Goal: Information Seeking & Learning: Learn about a topic

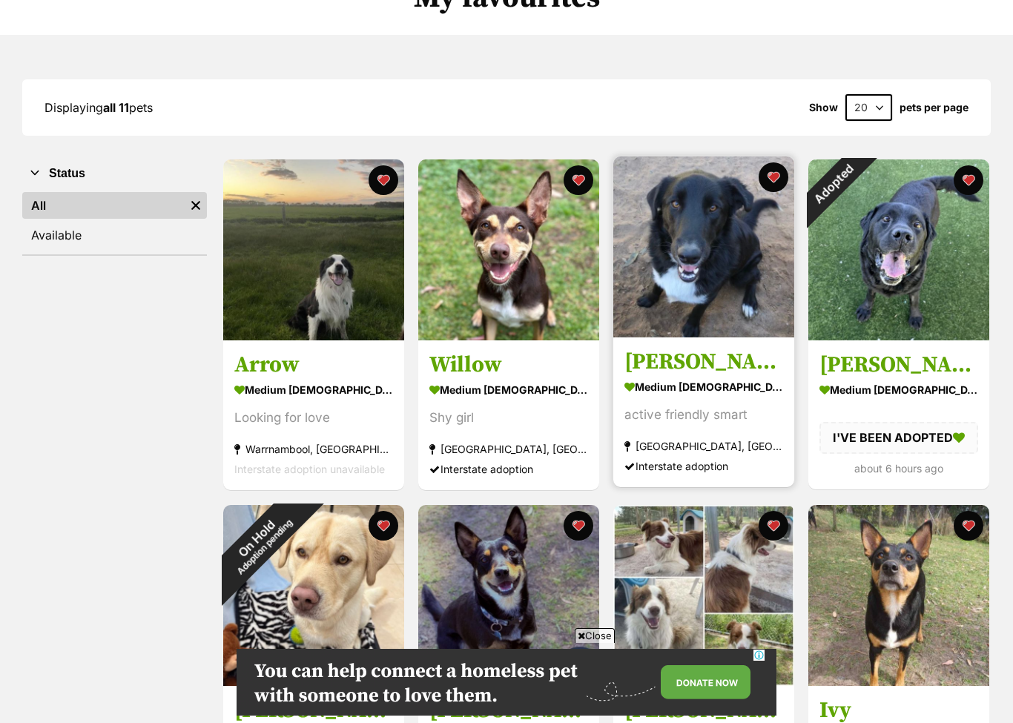
scroll to position [140, 0]
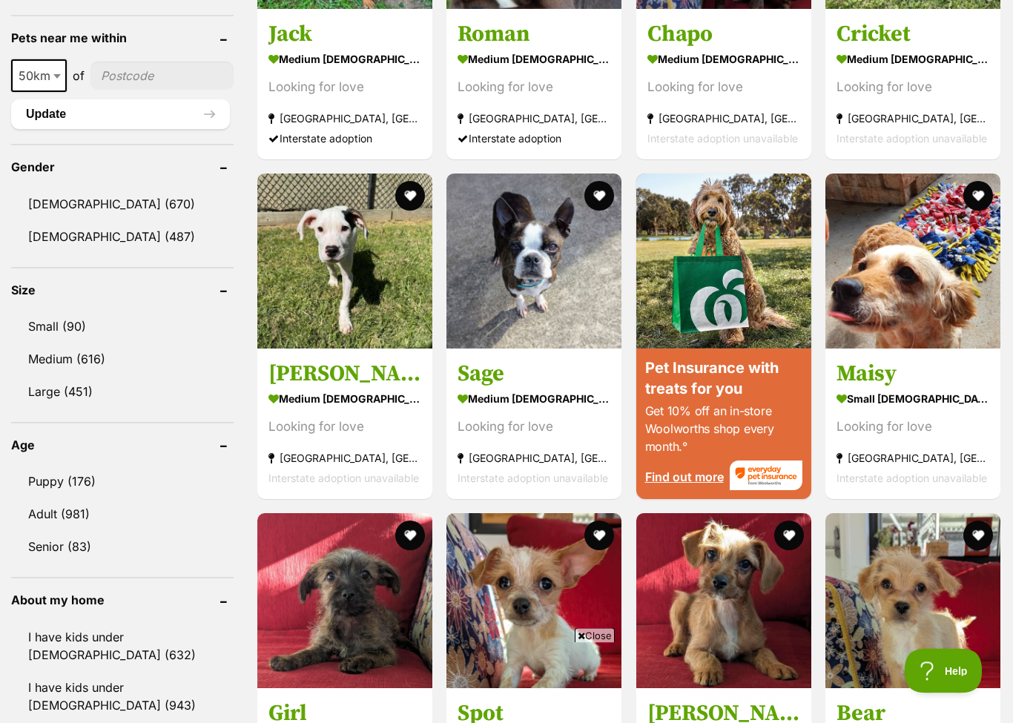
scroll to position [1137, 0]
click at [88, 363] on link "Medium (616)" at bounding box center [122, 358] width 223 height 31
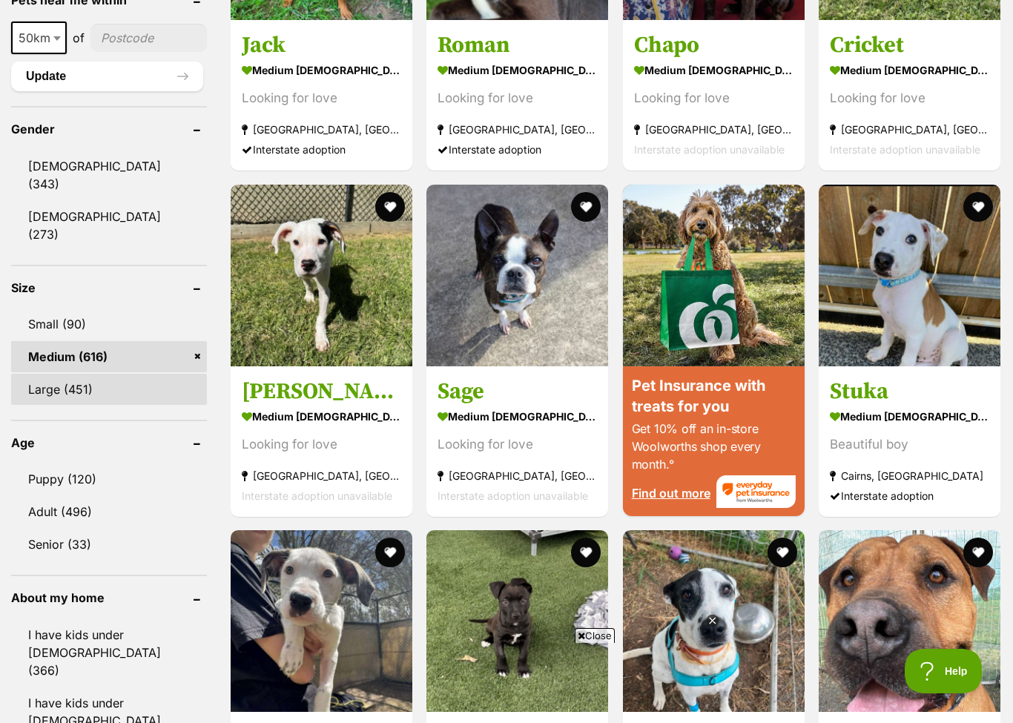
click at [65, 374] on link "Large (451)" at bounding box center [109, 389] width 196 height 31
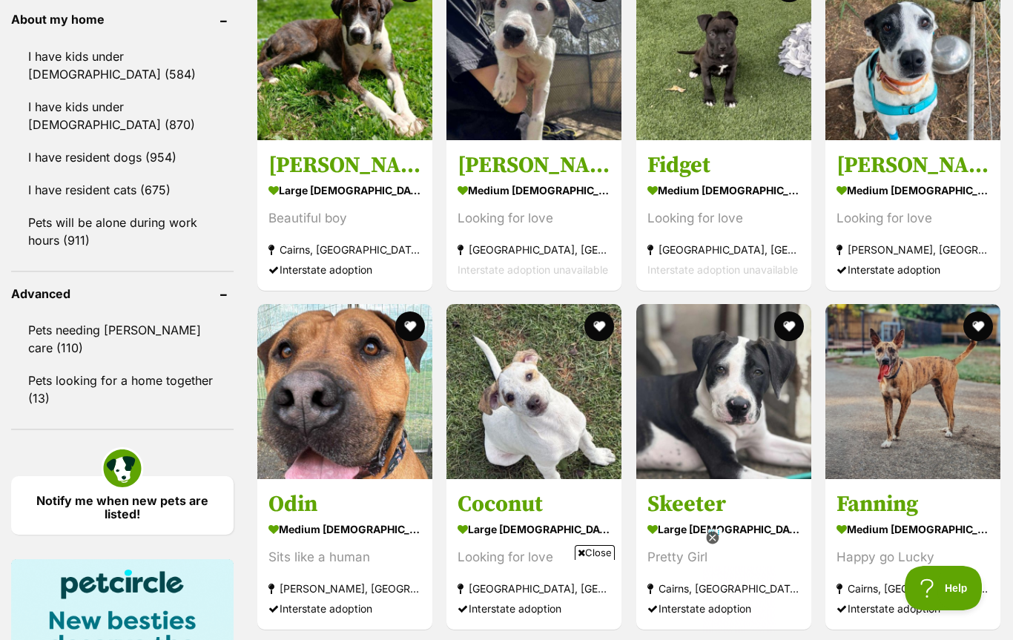
scroll to position [1645, 0]
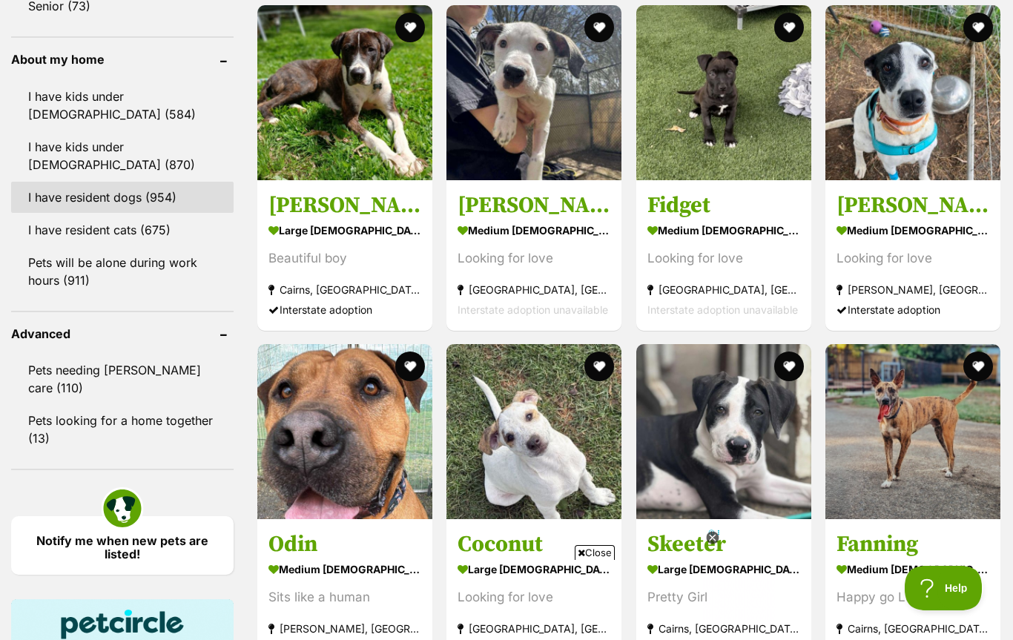
click at [120, 200] on link "I have resident dogs (954)" at bounding box center [122, 197] width 223 height 31
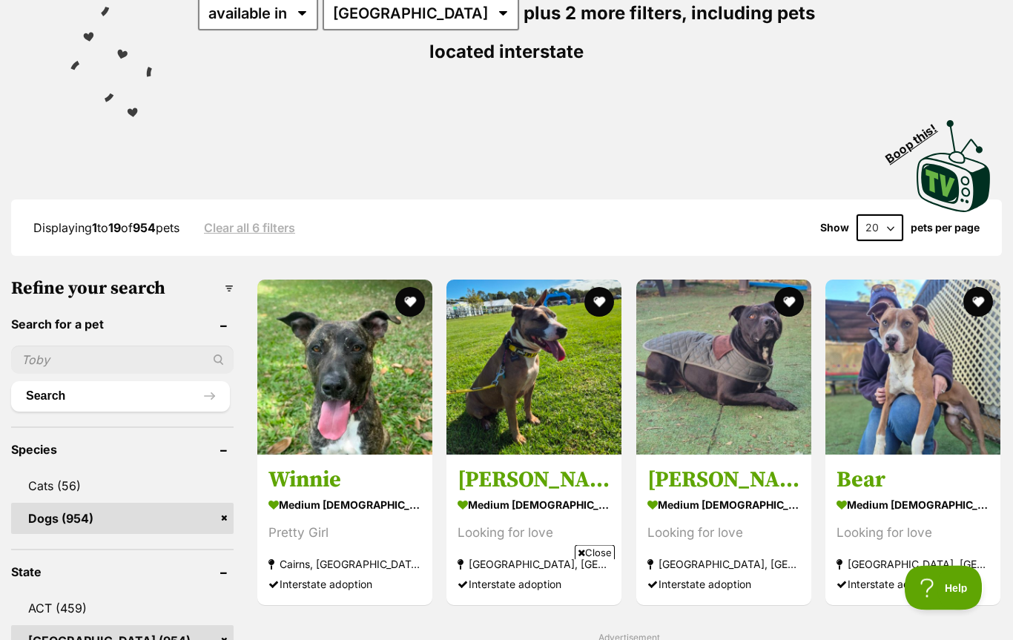
scroll to position [240, 0]
select select "60"
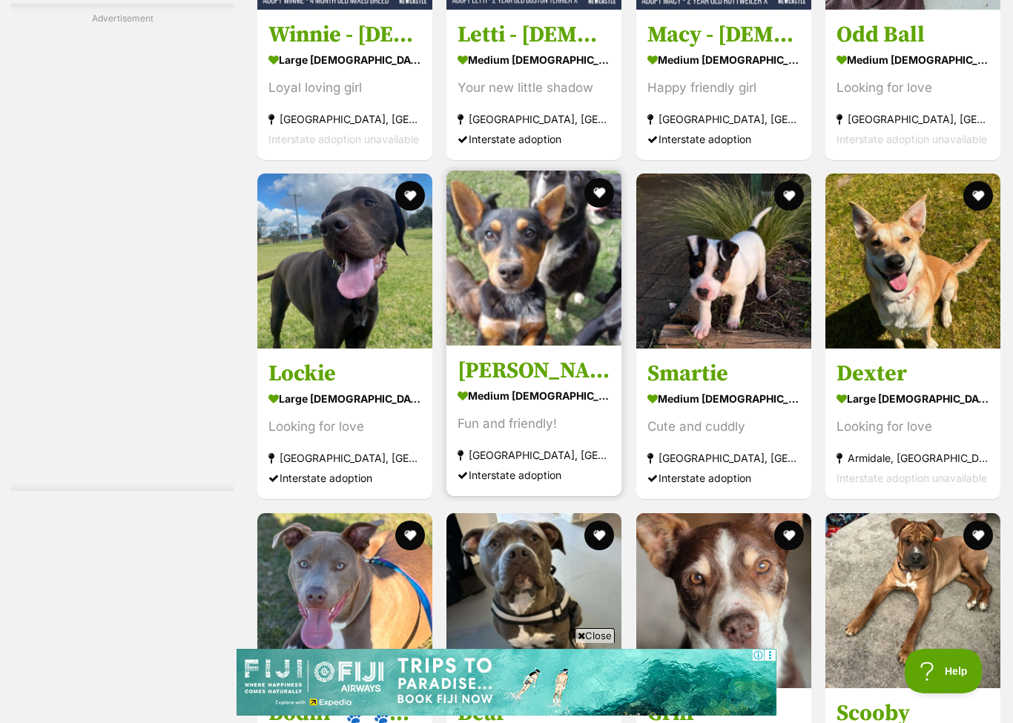
click at [545, 320] on img at bounding box center [534, 258] width 175 height 175
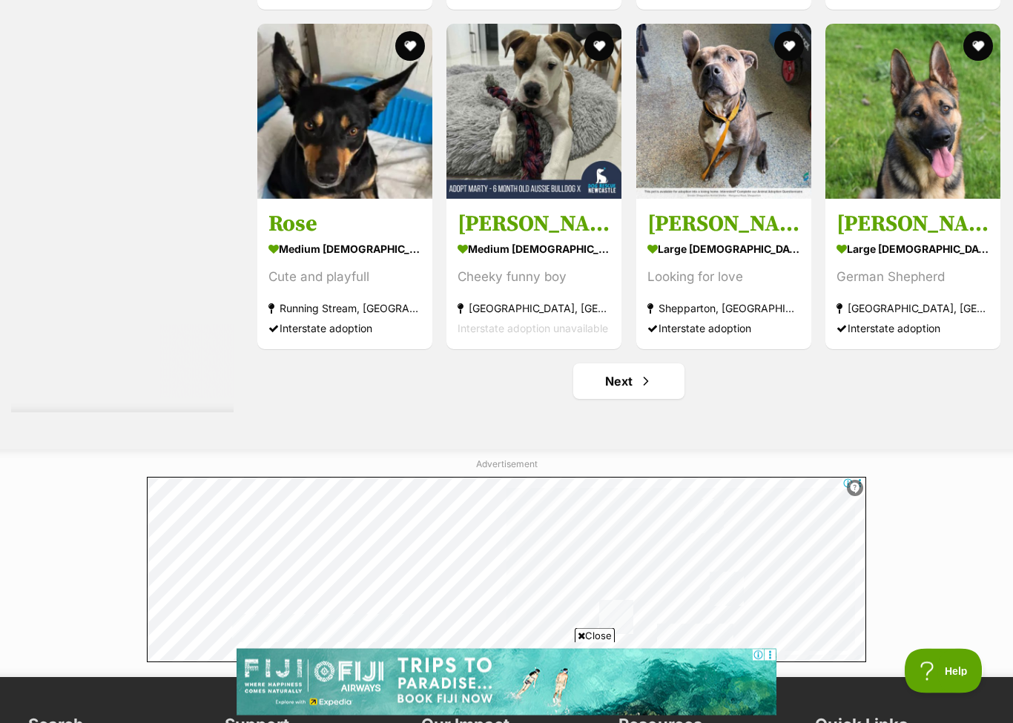
scroll to position [5398, 0]
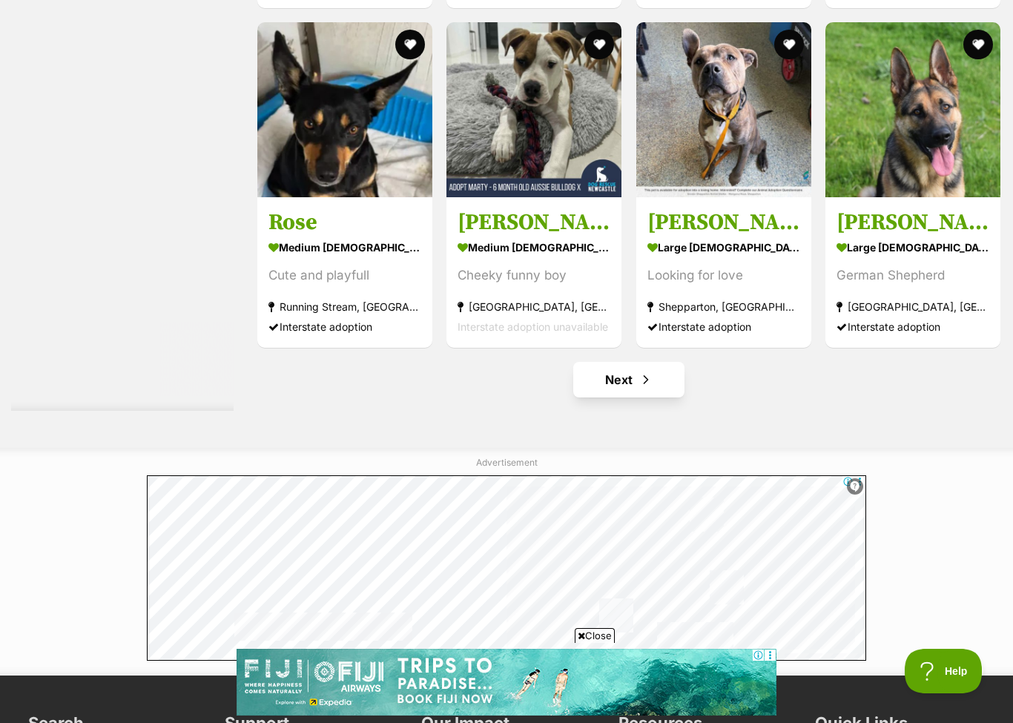
click at [654, 382] on link "Next" at bounding box center [628, 380] width 111 height 36
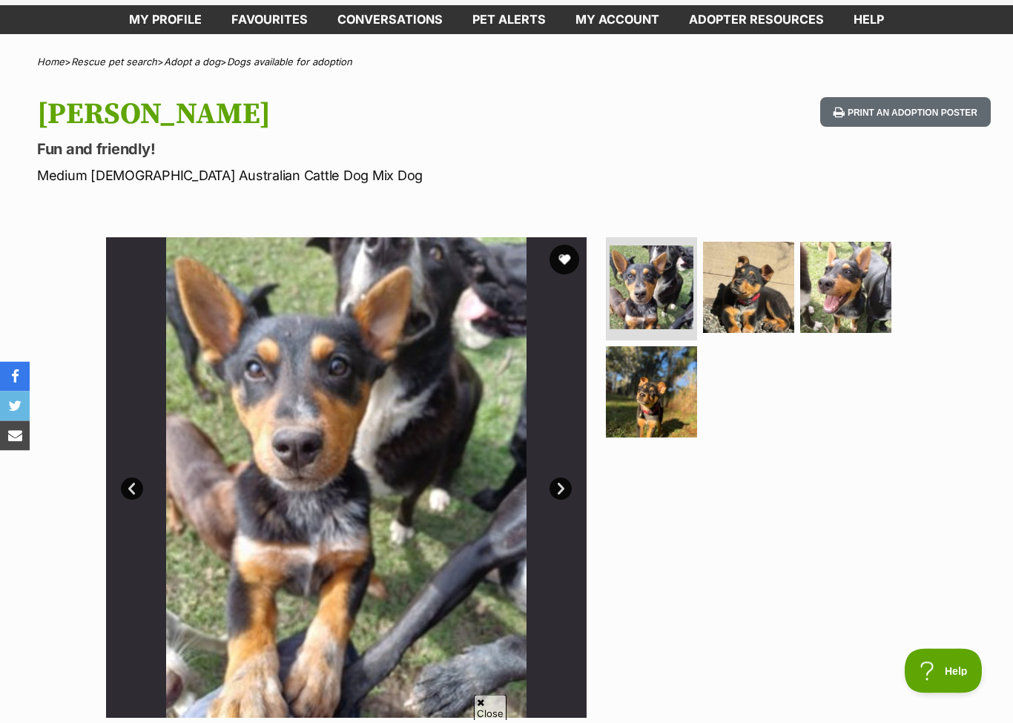
scroll to position [71, 0]
click at [840, 271] on img at bounding box center [846, 287] width 96 height 96
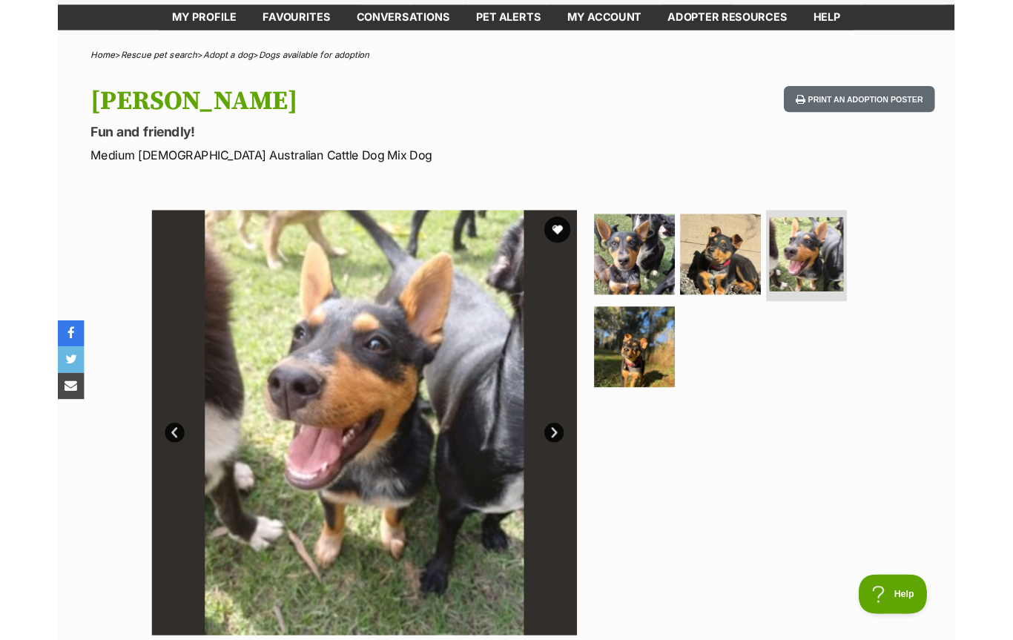
scroll to position [0, 0]
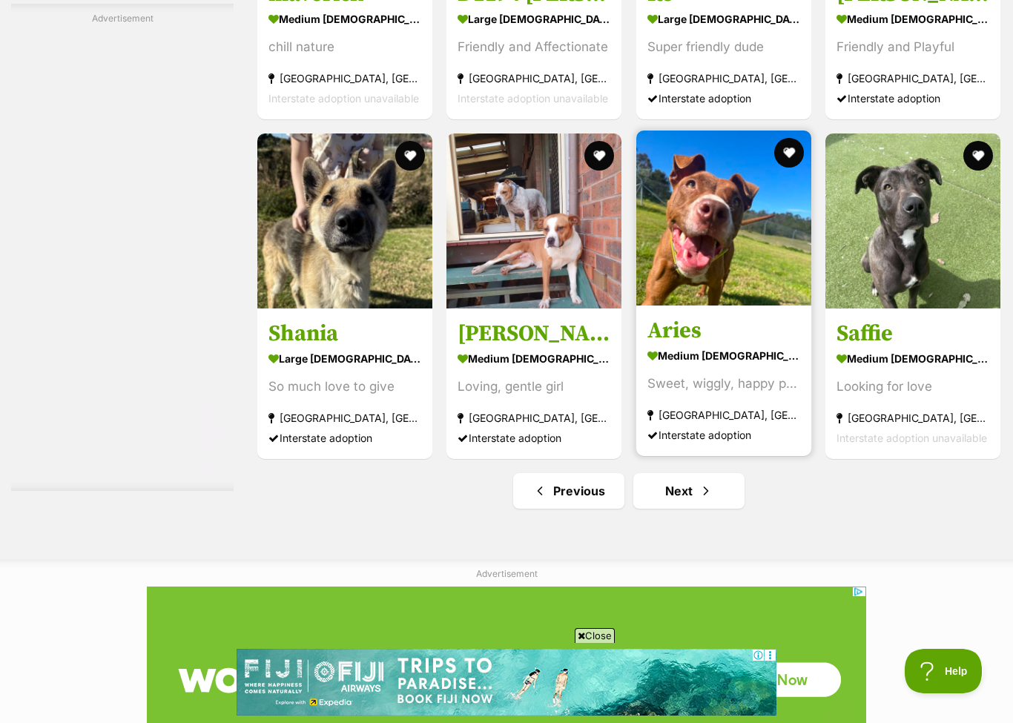
scroll to position [5333, 0]
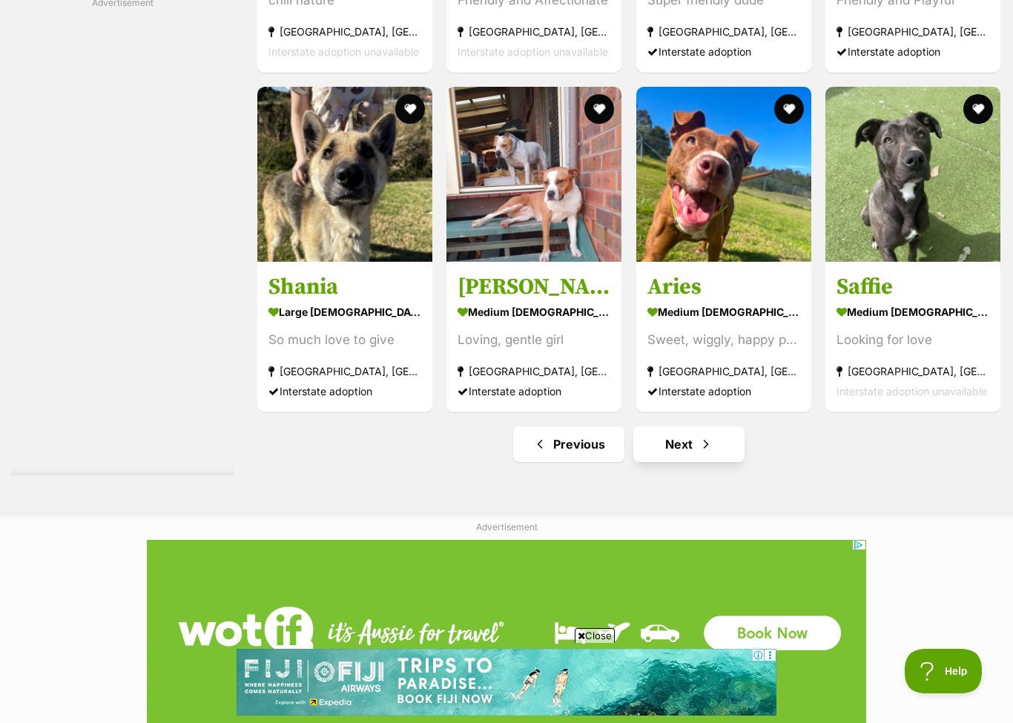
click at [713, 453] on span "Next page" at bounding box center [706, 444] width 15 height 18
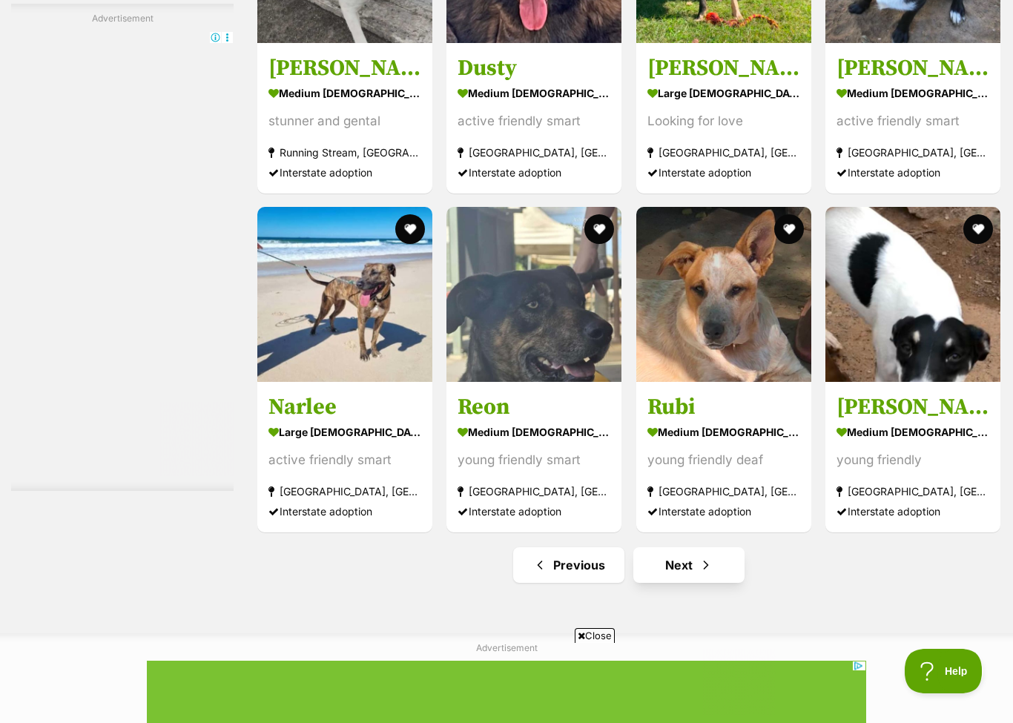
click at [682, 570] on link "Next" at bounding box center [689, 566] width 111 height 36
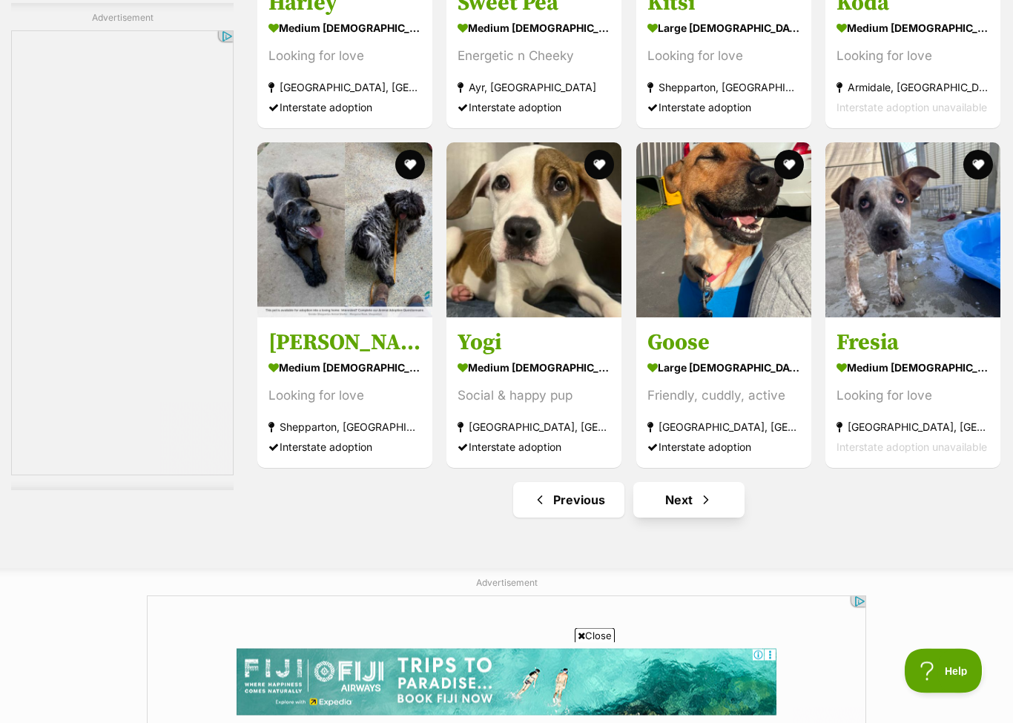
scroll to position [5278, 0]
click at [701, 499] on span "Next page" at bounding box center [706, 500] width 15 height 18
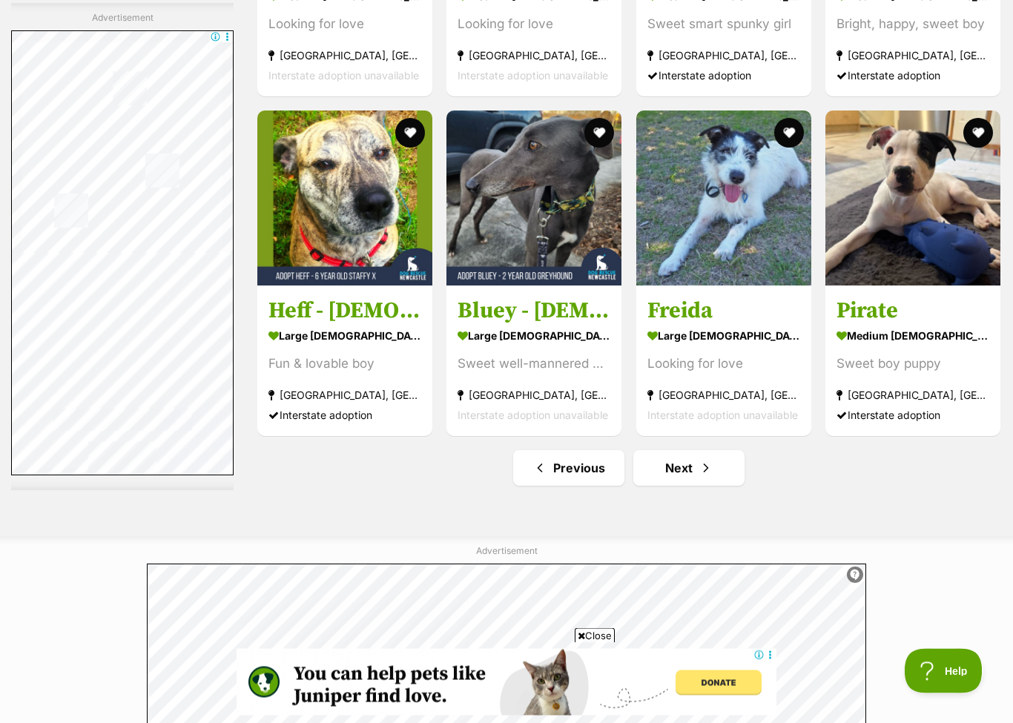
scroll to position [5310, 0]
